Goal: Information Seeking & Learning: Learn about a topic

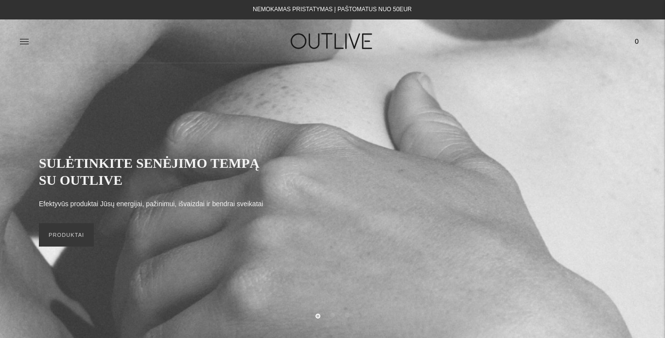
click at [23, 39] on icon at bounding box center [24, 41] width 10 height 10
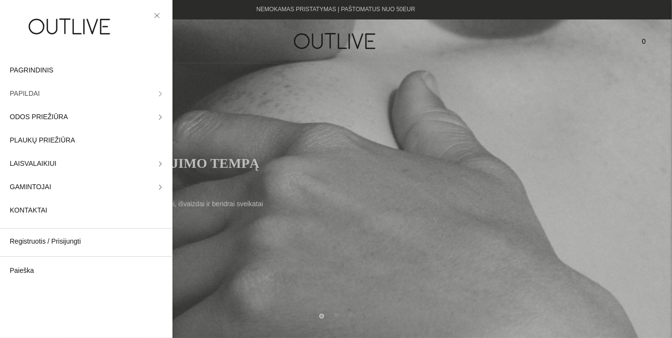
click at [157, 95] on link "PAPILDAI" at bounding box center [86, 93] width 172 height 23
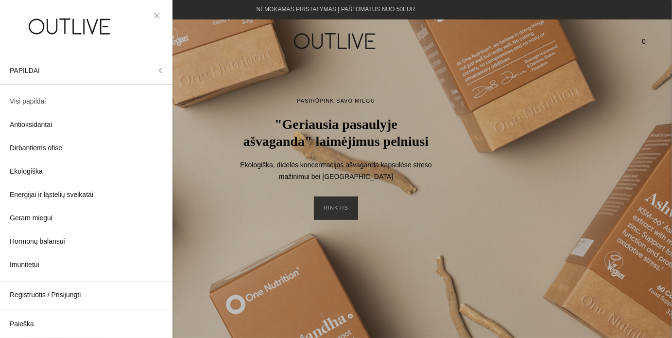
click at [32, 104] on span "Visi papildai" at bounding box center [28, 102] width 36 height 12
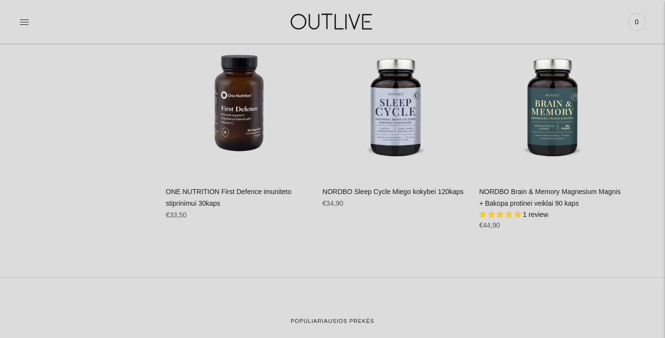
scroll to position [14170, 0]
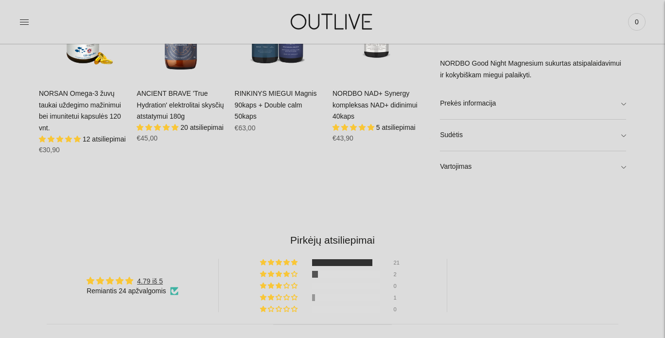
scroll to position [729, 0]
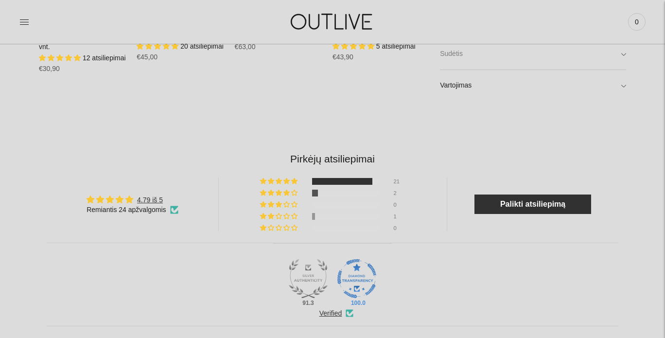
click at [467, 54] on link "Sudėtis" at bounding box center [533, 53] width 186 height 31
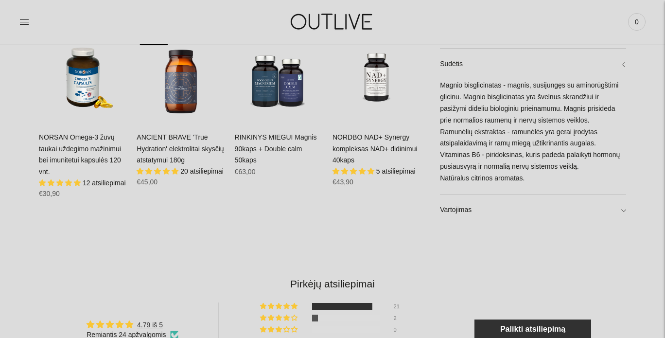
scroll to position [566, 0]
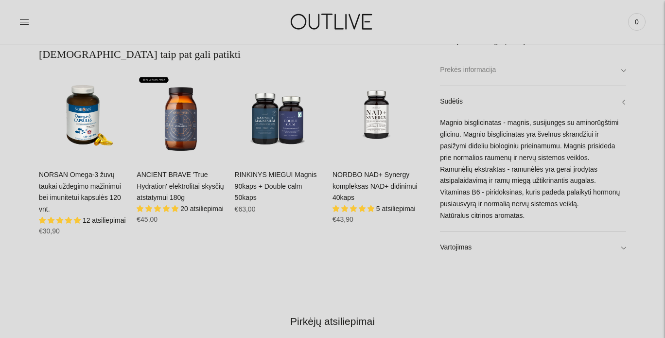
click at [503, 72] on link "Prekės informacija" at bounding box center [533, 69] width 186 height 31
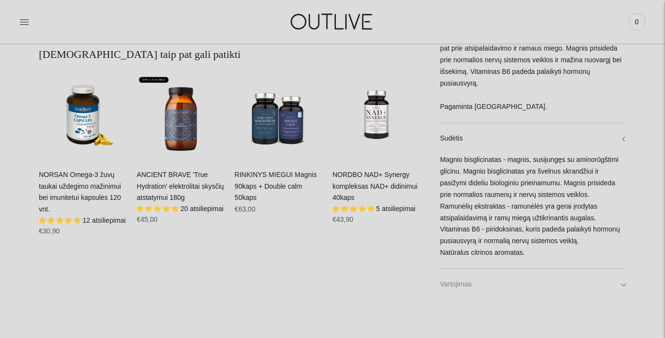
click at [505, 279] on link "Vartojimas" at bounding box center [533, 284] width 186 height 31
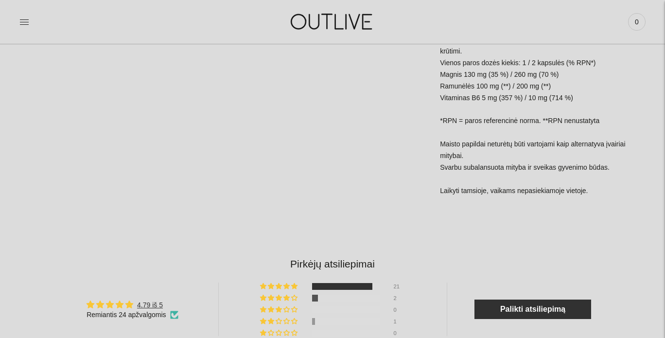
scroll to position [809, 0]
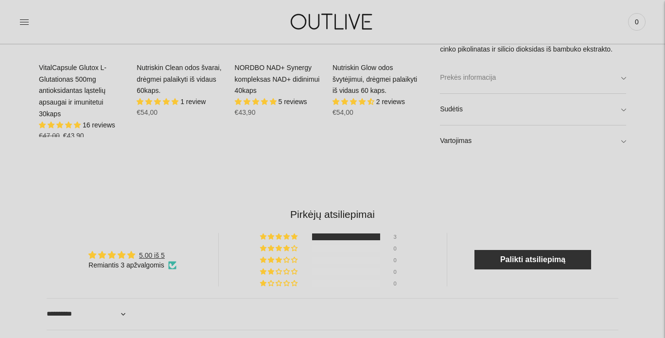
scroll to position [648, 0]
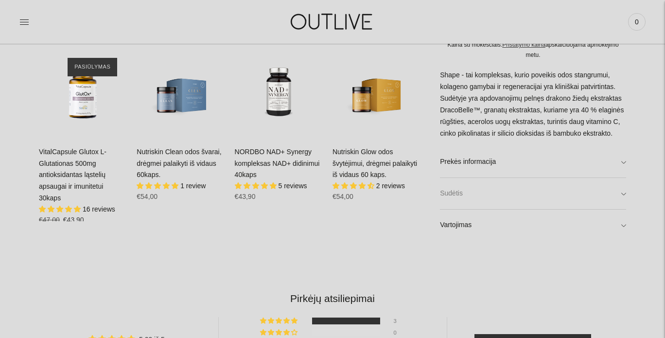
click at [517, 198] on link "Sudėtis" at bounding box center [533, 193] width 186 height 31
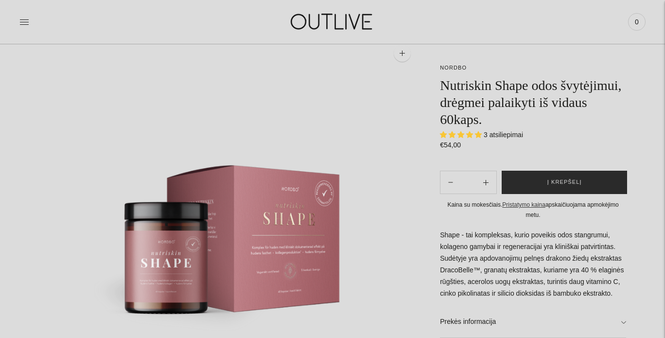
scroll to position [0, 0]
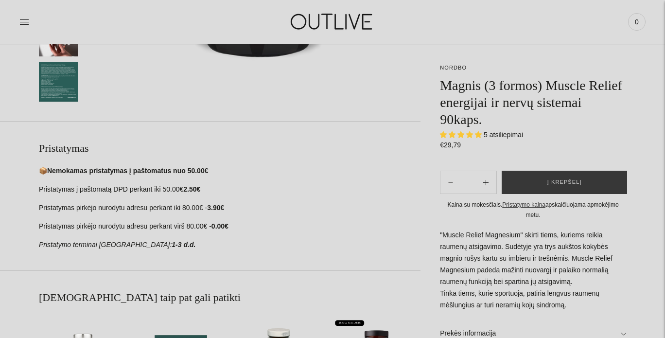
scroll to position [566, 0]
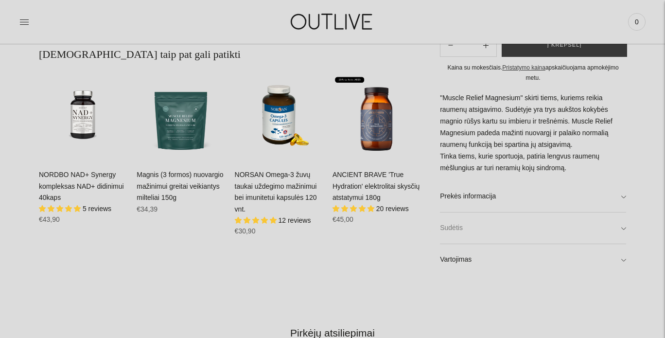
click at [579, 232] on link "Sudėtis" at bounding box center [533, 227] width 186 height 31
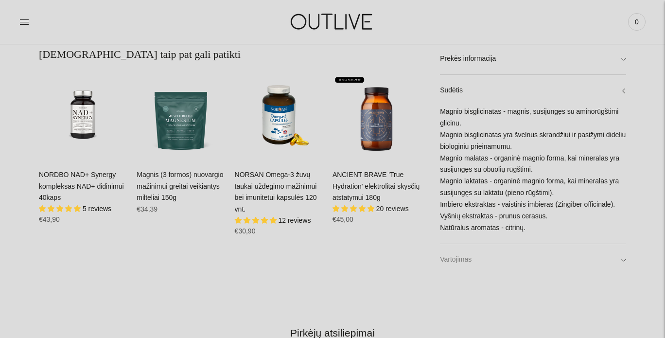
click at [552, 263] on link "Vartojimas" at bounding box center [533, 259] width 186 height 31
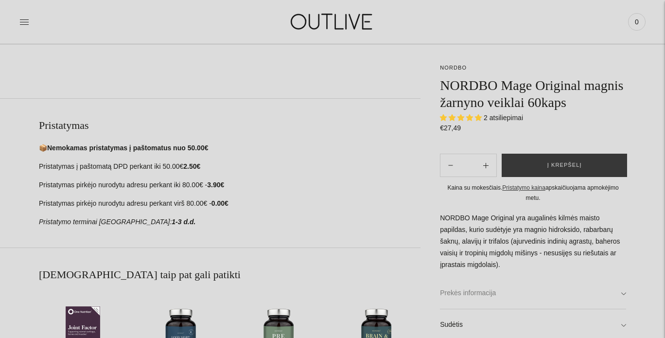
scroll to position [486, 0]
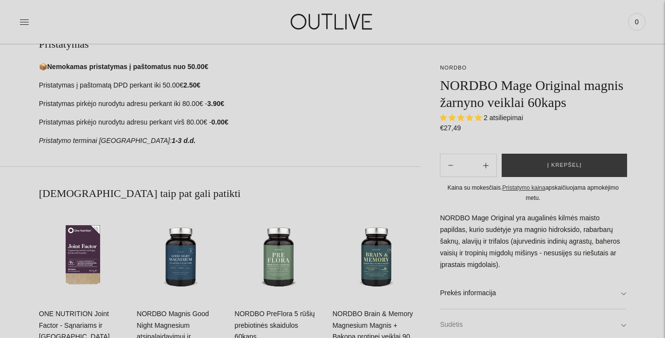
click at [539, 314] on link "Sudėtis" at bounding box center [533, 324] width 186 height 31
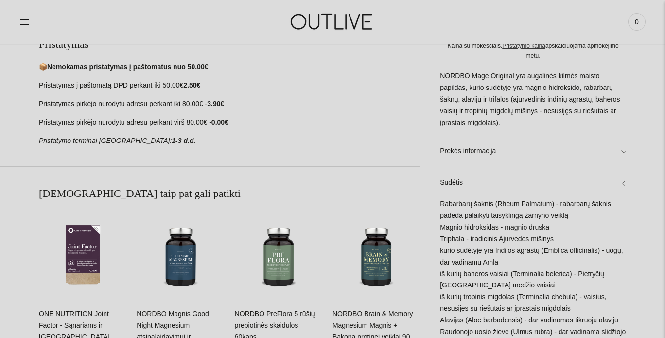
scroll to position [566, 0]
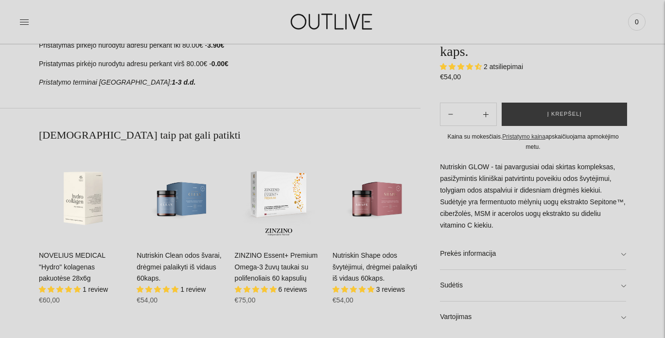
scroll to position [648, 0]
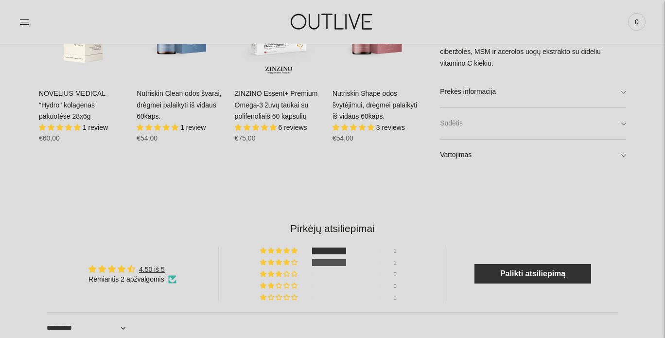
click at [527, 119] on link "Sudėtis" at bounding box center [533, 123] width 186 height 31
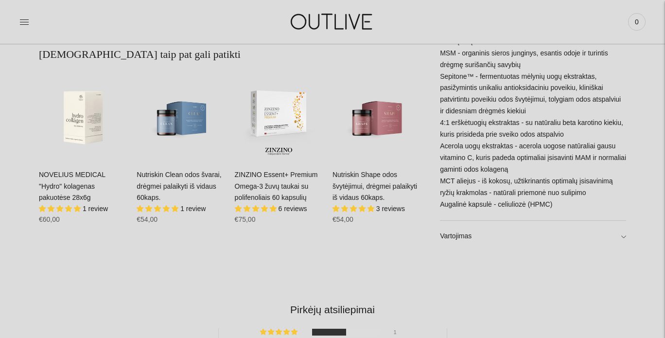
scroll to position [486, 0]
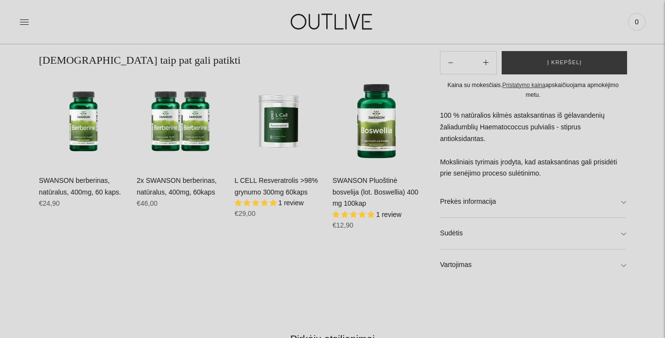
scroll to position [648, 0]
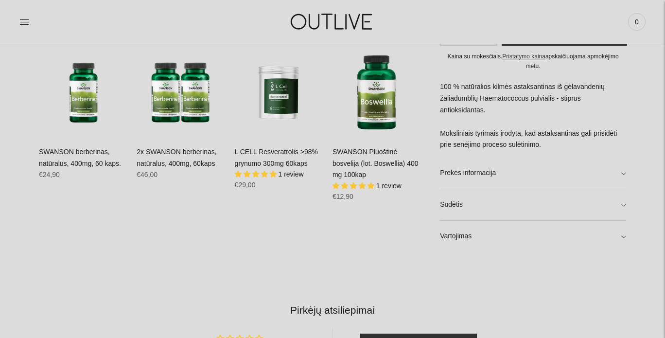
click at [618, 205] on link "Sudėtis" at bounding box center [533, 204] width 186 height 31
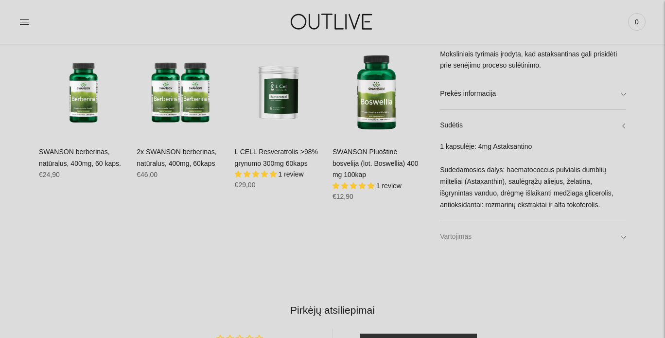
click at [596, 231] on link "Vartojimas" at bounding box center [533, 236] width 186 height 31
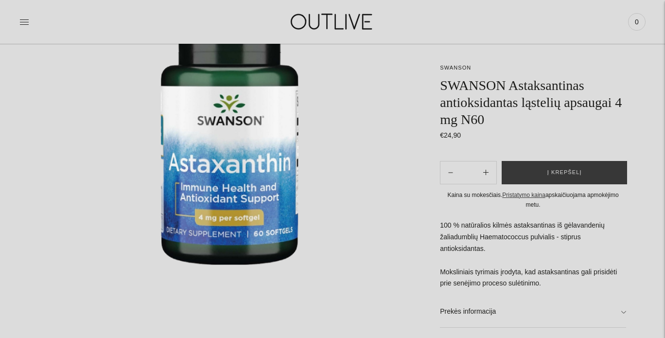
scroll to position [81, 0]
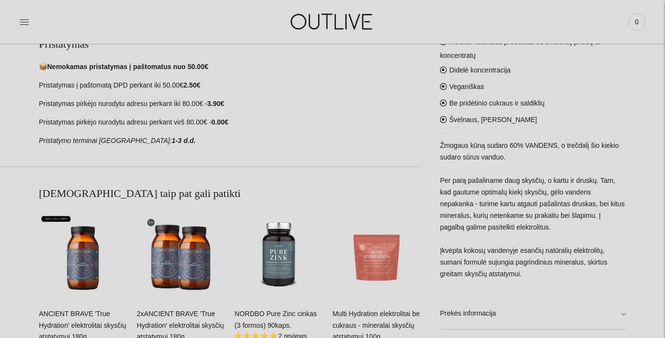
scroll to position [566, 0]
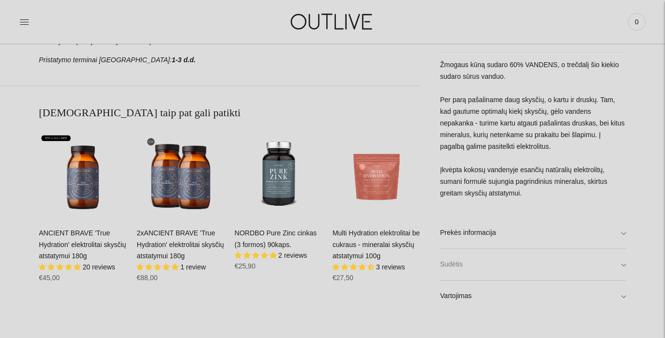
click at [515, 267] on link "Sudėtis" at bounding box center [533, 264] width 186 height 31
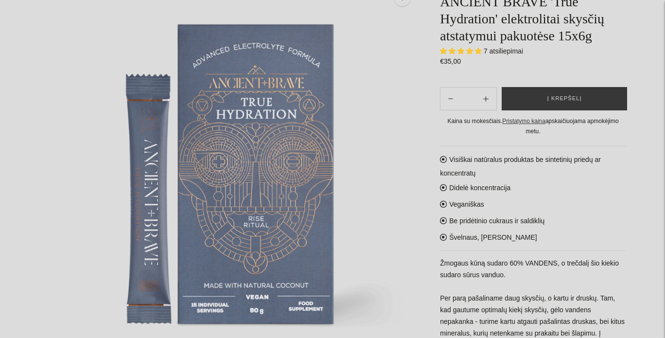
scroll to position [0, 0]
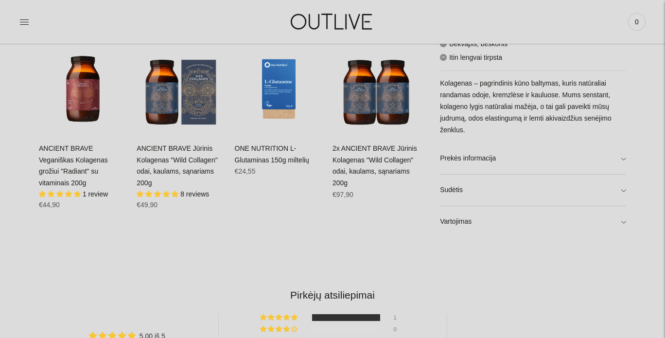
scroll to position [648, 0]
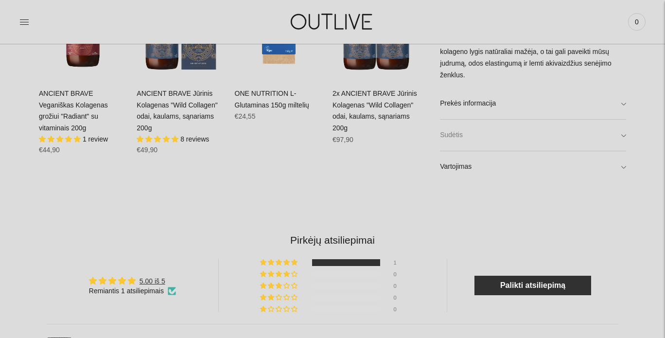
click at [519, 124] on link "Sudėtis" at bounding box center [533, 135] width 186 height 31
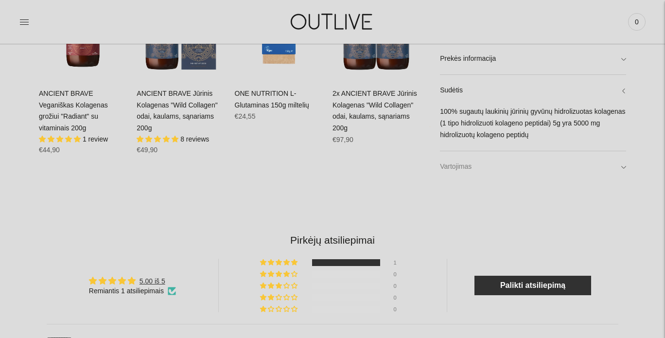
click at [530, 163] on link "Vartojimas" at bounding box center [533, 166] width 186 height 31
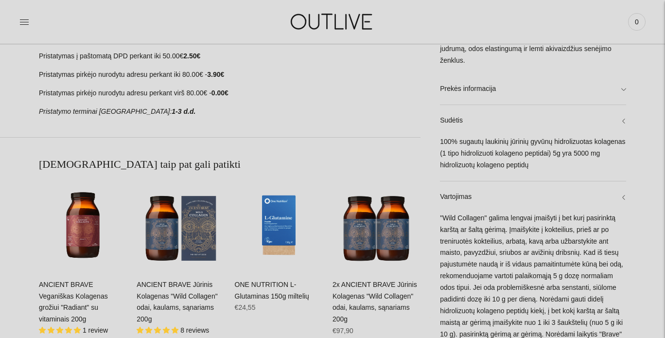
scroll to position [405, 0]
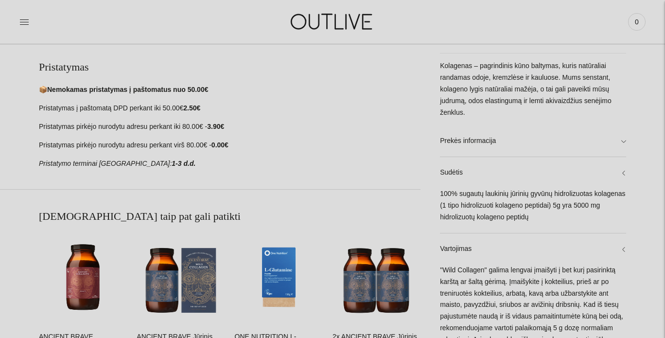
click at [632, 138] on div "**********" at bounding box center [332, 195] width 665 height 997
click at [625, 140] on link "Prekės informacija" at bounding box center [533, 140] width 186 height 31
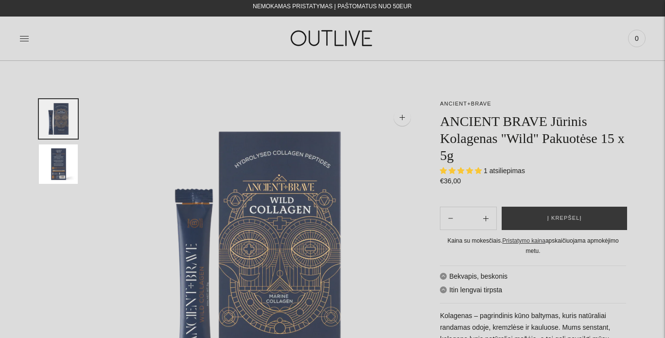
scroll to position [0, 0]
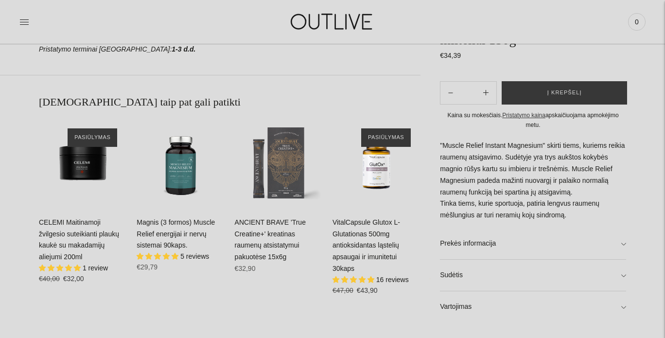
scroll to position [648, 0]
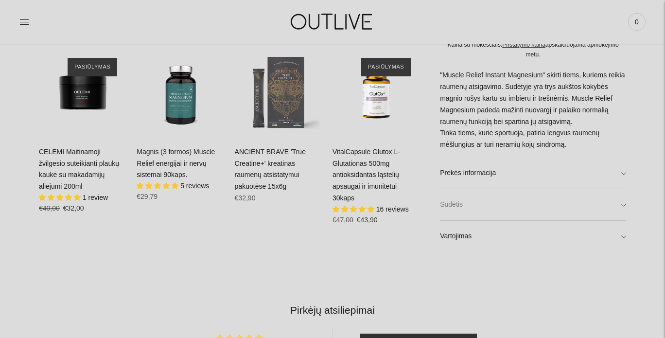
click at [526, 192] on link "Sudėtis" at bounding box center [533, 204] width 186 height 31
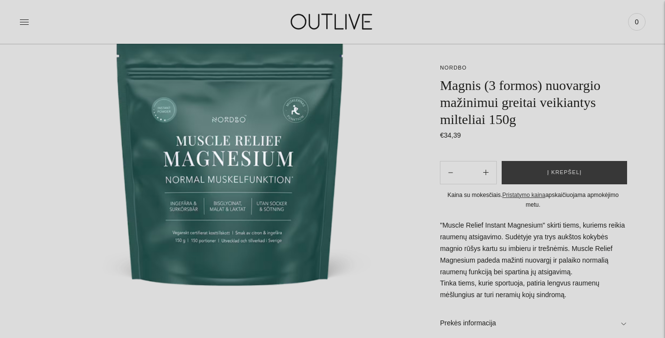
scroll to position [162, 0]
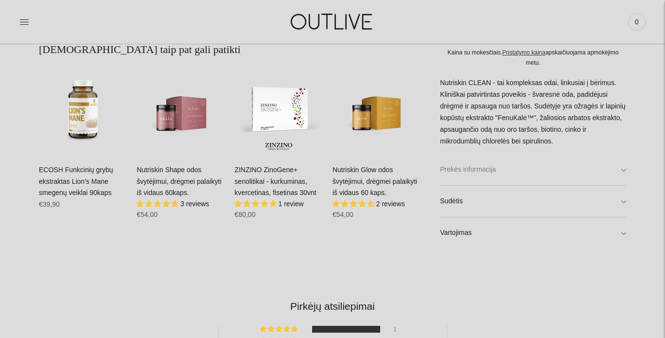
scroll to position [566, 0]
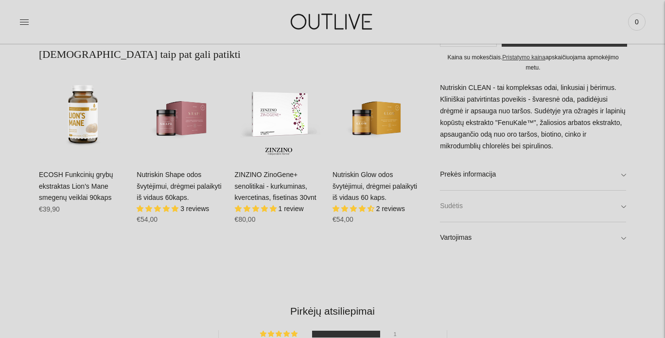
click at [503, 197] on link "Sudėtis" at bounding box center [533, 205] width 186 height 31
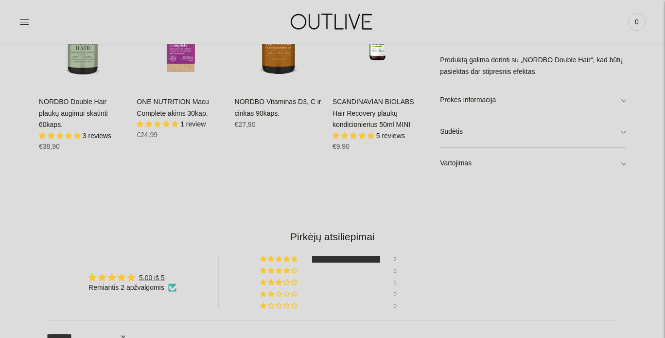
scroll to position [648, 0]
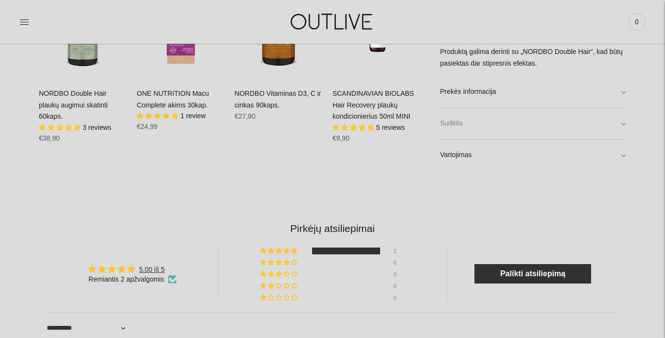
click at [531, 112] on link "Sudėtis" at bounding box center [533, 123] width 186 height 31
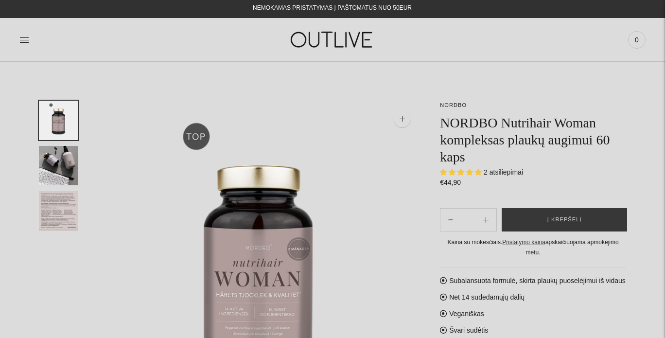
scroll to position [0, 0]
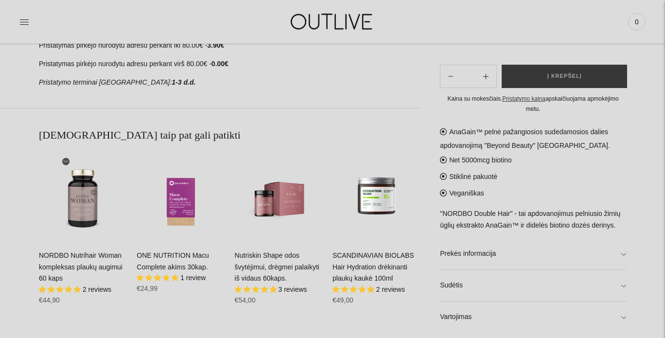
scroll to position [566, 0]
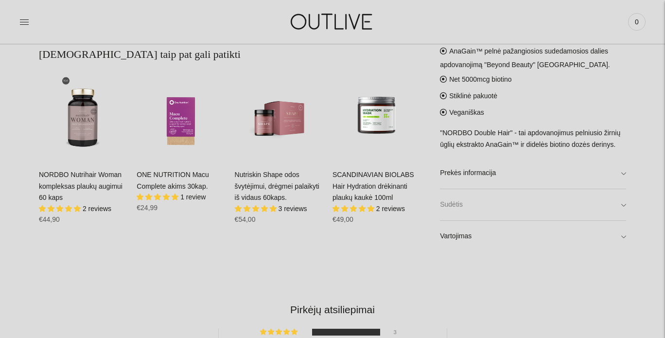
click at [613, 203] on link "Sudėtis" at bounding box center [533, 204] width 186 height 31
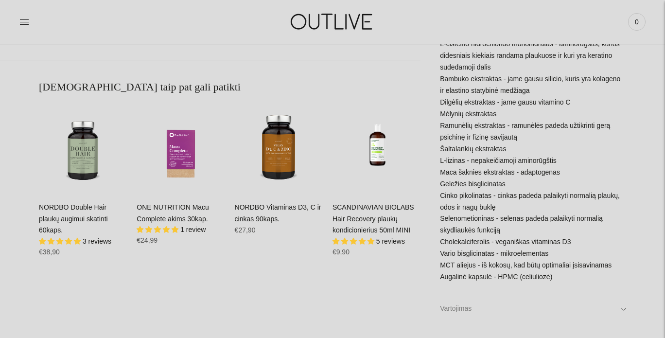
scroll to position [615, 0]
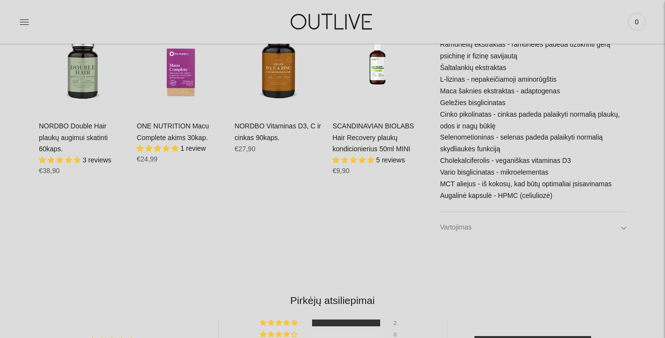
click at [473, 223] on link "Vartojimas" at bounding box center [533, 227] width 186 height 31
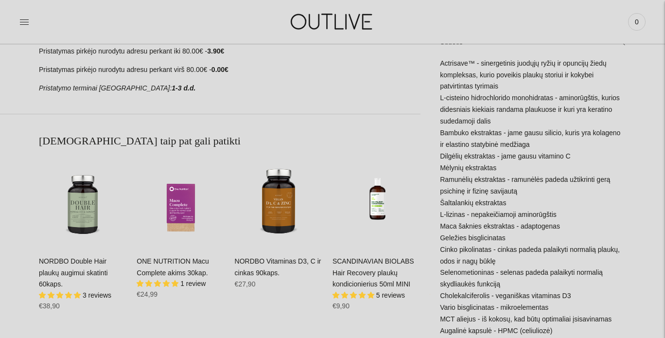
scroll to position [0, 0]
